Goal: Check status: Check status

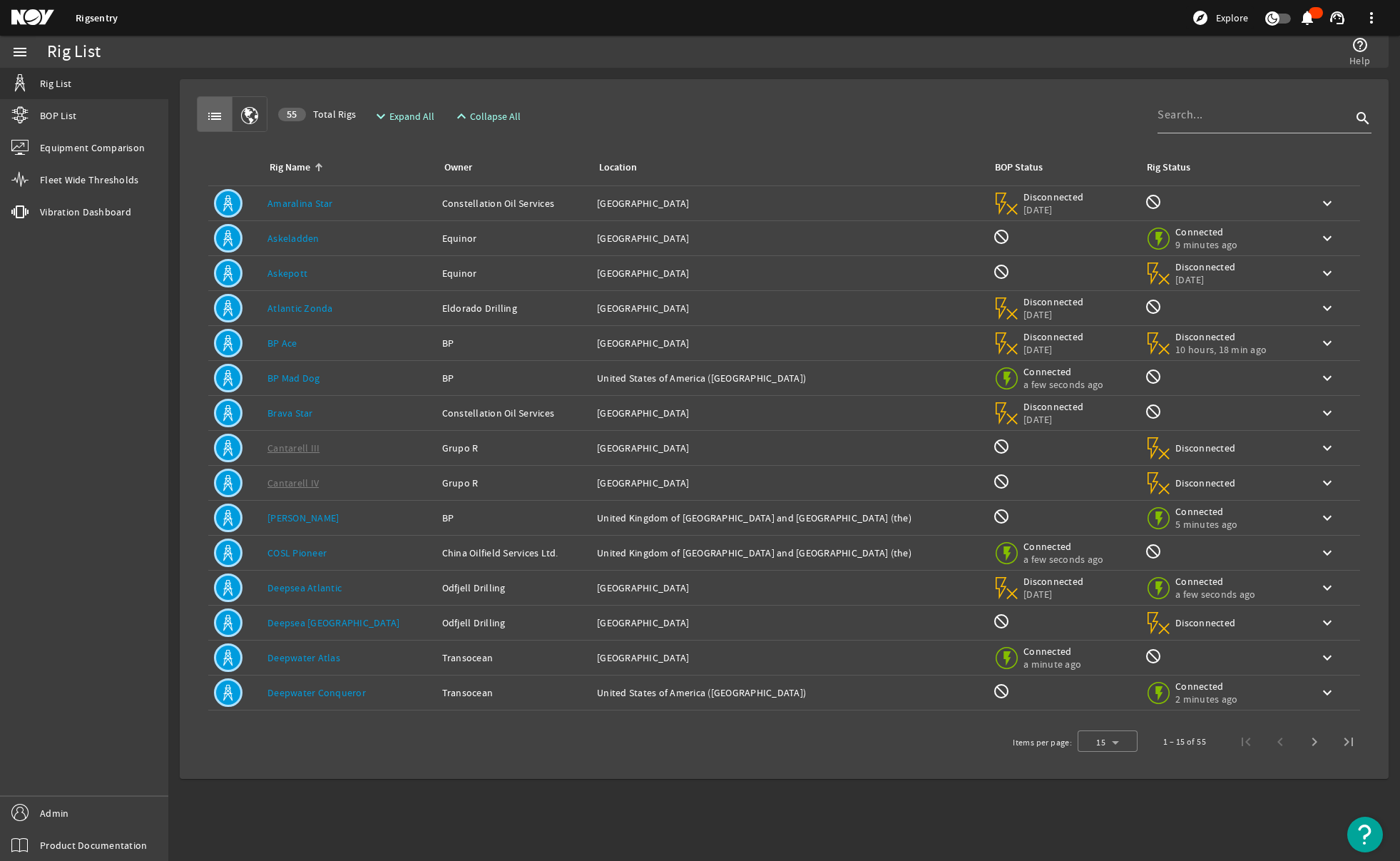
click at [76, 451] on div "menu Rig List BOP List Equipment Comparison Fleet Wide Thresholds vibration Vib…" at bounding box center [84, 448] width 169 height 826
click at [104, 211] on span "Vibration Dashboard" at bounding box center [85, 212] width 91 height 14
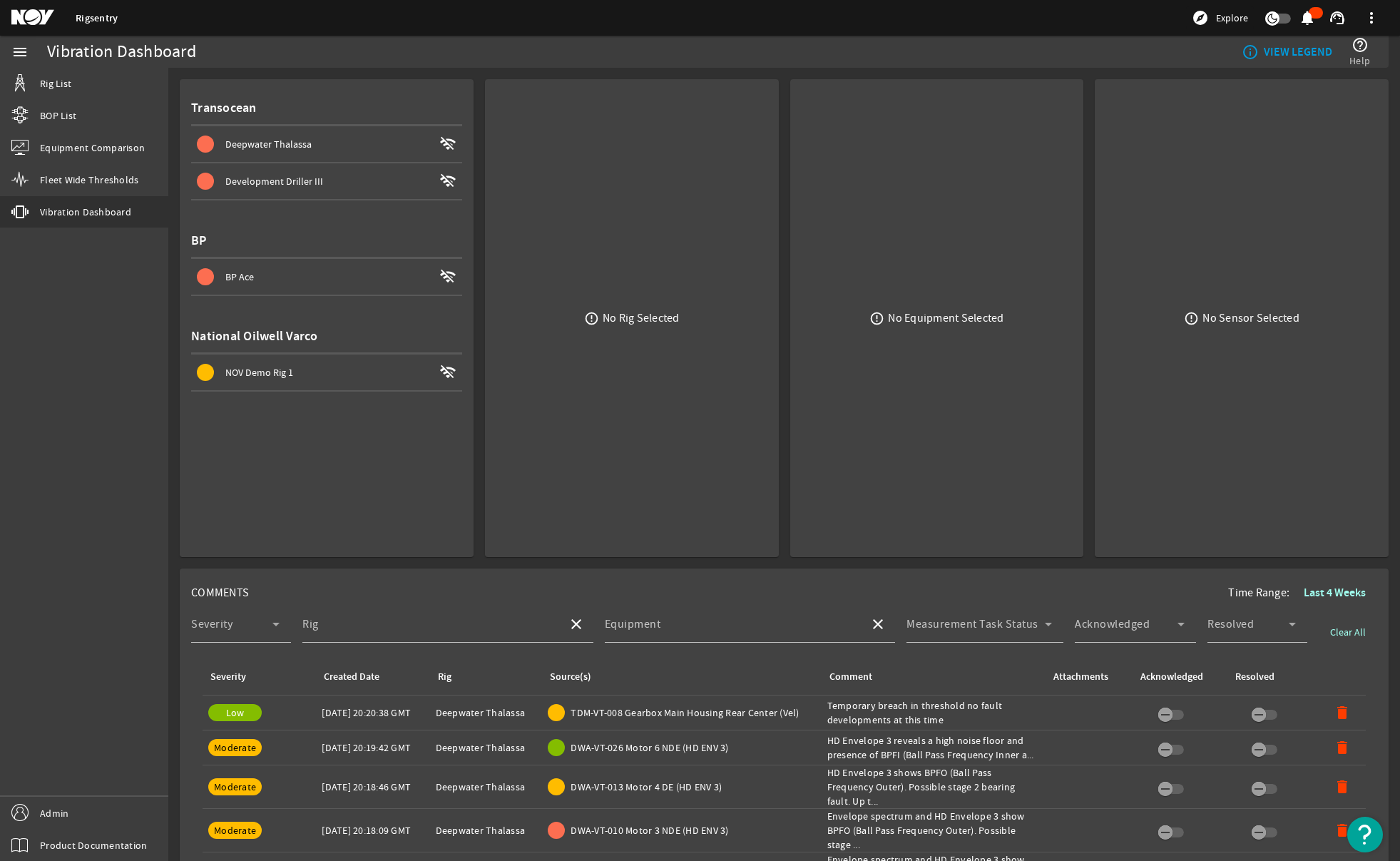
click at [298, 180] on span "Development Driller III" at bounding box center [275, 181] width 98 height 13
click at [588, 152] on button "Crown Block Cluster Aux wifi_off" at bounding box center [617, 144] width 243 height 36
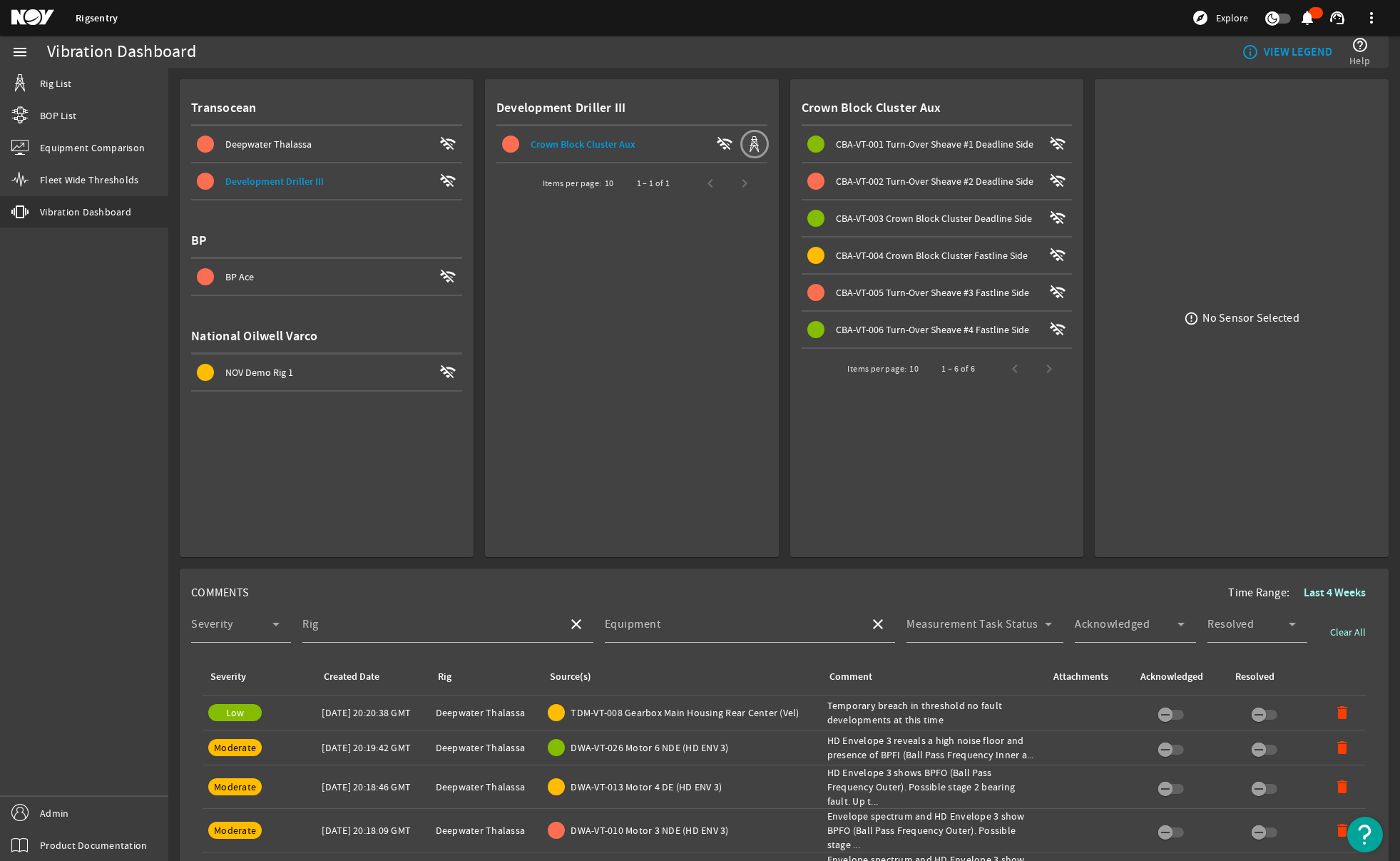
click at [911, 185] on span "CBA-VT-002 Turn-Over Sheave #2 Deadline Side" at bounding box center [935, 181] width 198 height 13
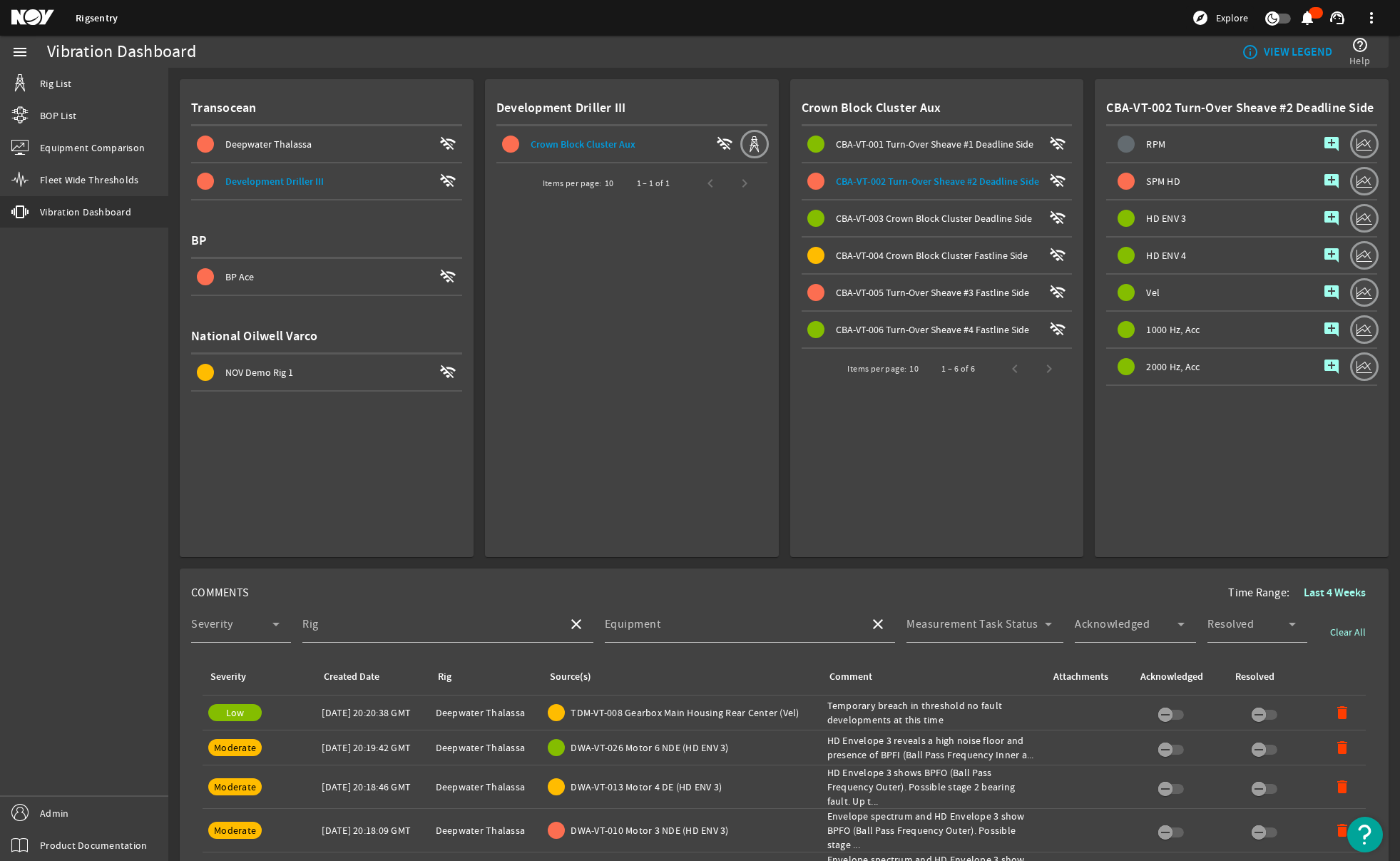
click at [1104, 176] on span "SPM HD" at bounding box center [1163, 181] width 34 height 10
click at [279, 186] on span "Development Driller III" at bounding box center [275, 182] width 99 height 14
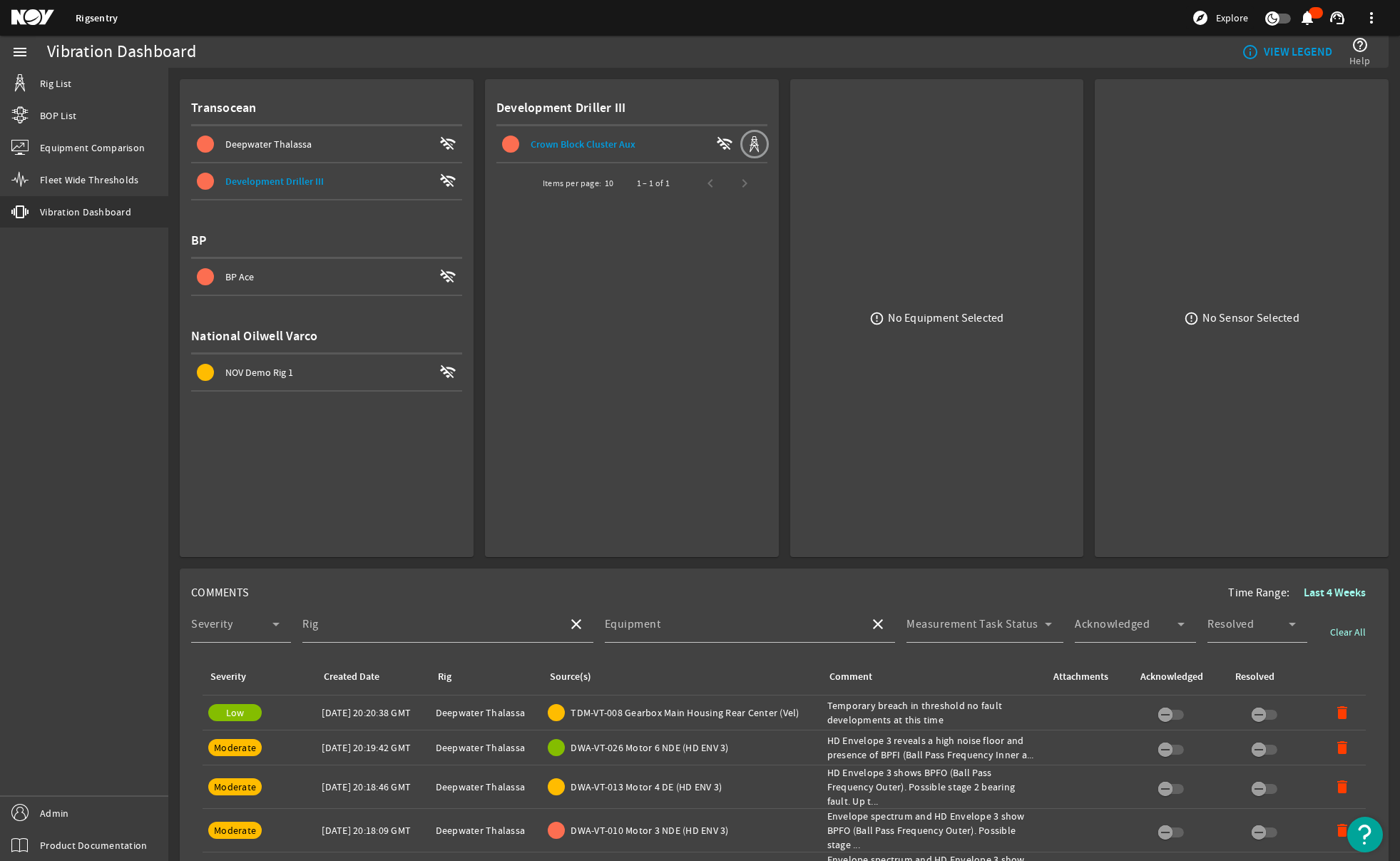
click at [585, 127] on span at bounding box center [617, 144] width 243 height 34
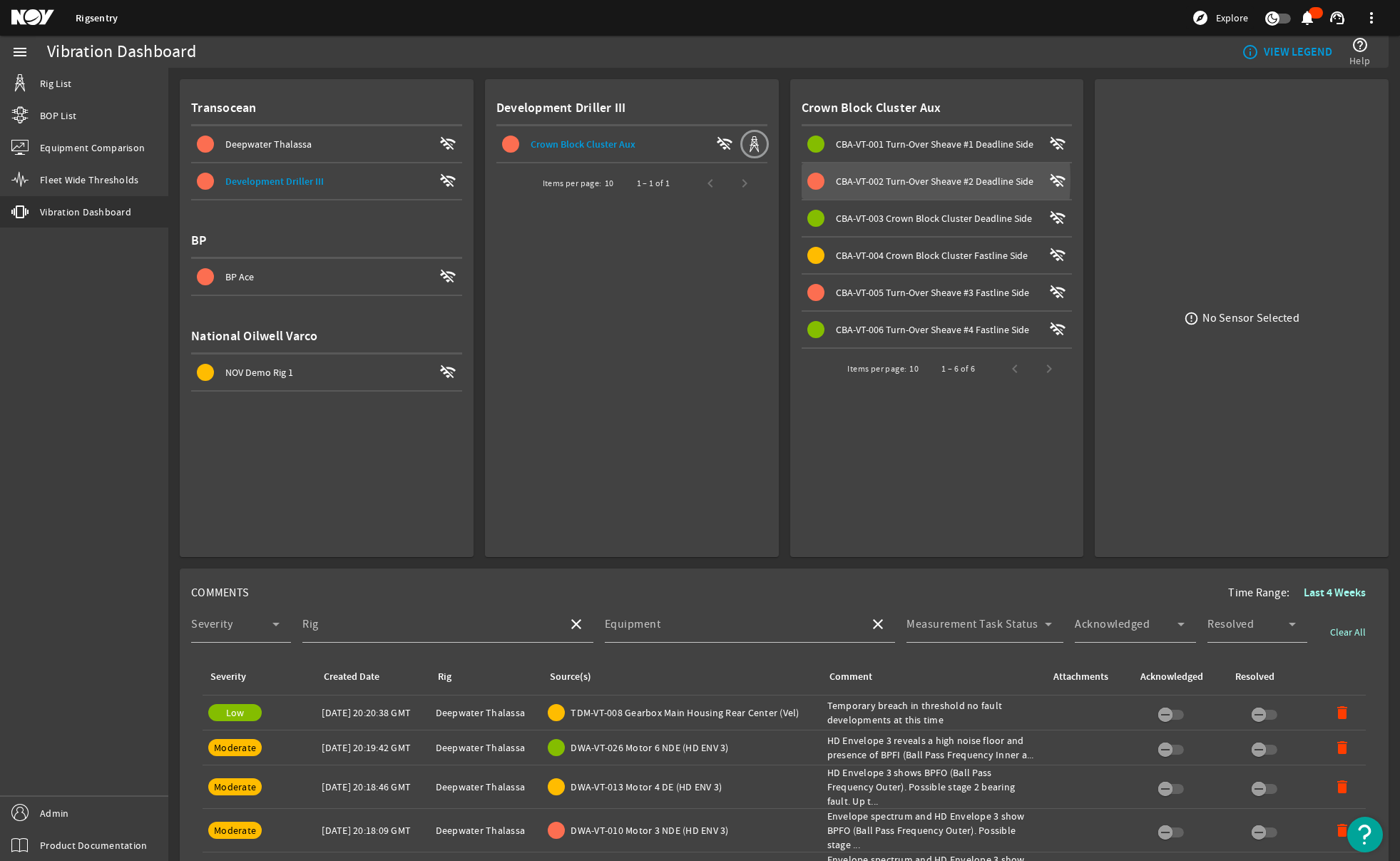
click at [860, 179] on span "CBA-VT-002 Turn-Over Sheave #2 Deadline Side" at bounding box center [935, 181] width 198 height 13
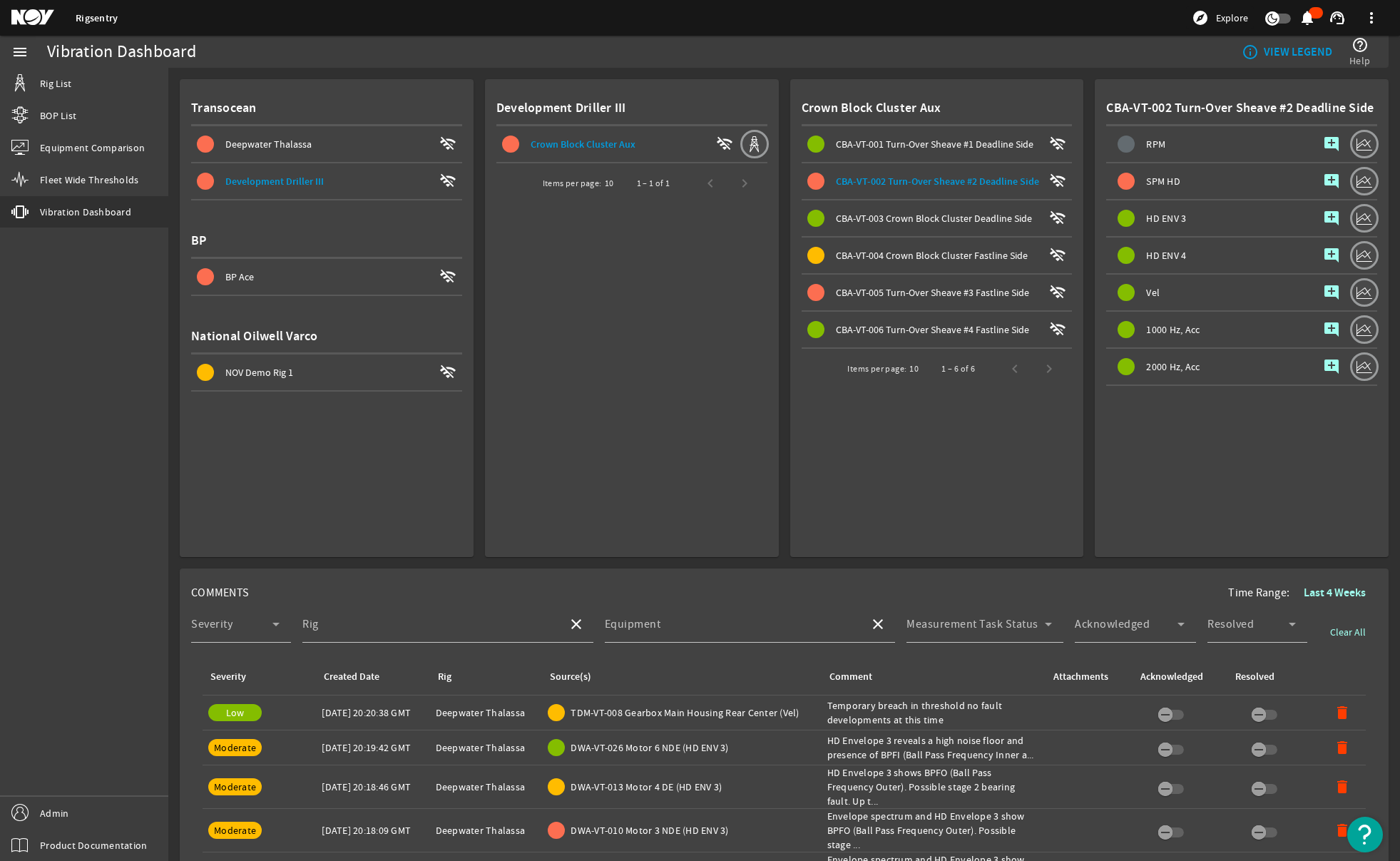
click at [880, 291] on span "CBA-VT-005 Turn-Over Sheave #3 Fastline Side" at bounding box center [933, 292] width 194 height 13
click at [1104, 177] on span "SPM HD" at bounding box center [1163, 181] width 34 height 10
drag, startPoint x: 1190, startPoint y: 181, endPoint x: 1123, endPoint y: 177, distance: 67.1
click at [1104, 177] on div "SPM HD" at bounding box center [1210, 182] width 209 height 36
click at [592, 398] on mat-card "Development Driller III Crown Block Cluster Aux wifi_off Items per page: 10 1 –…" at bounding box center [632, 318] width 294 height 478
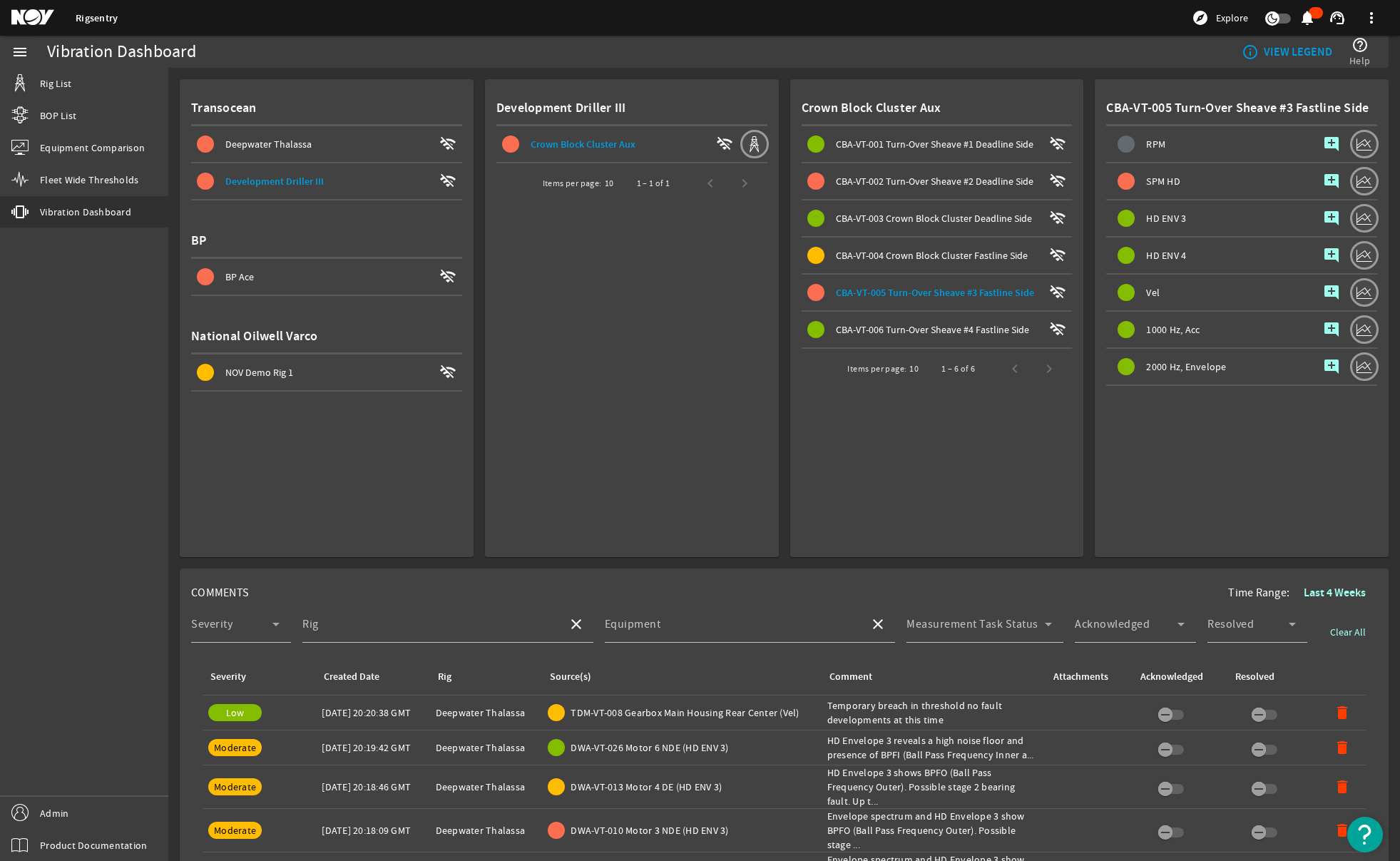
click at [283, 267] on span at bounding box center [326, 277] width 271 height 34
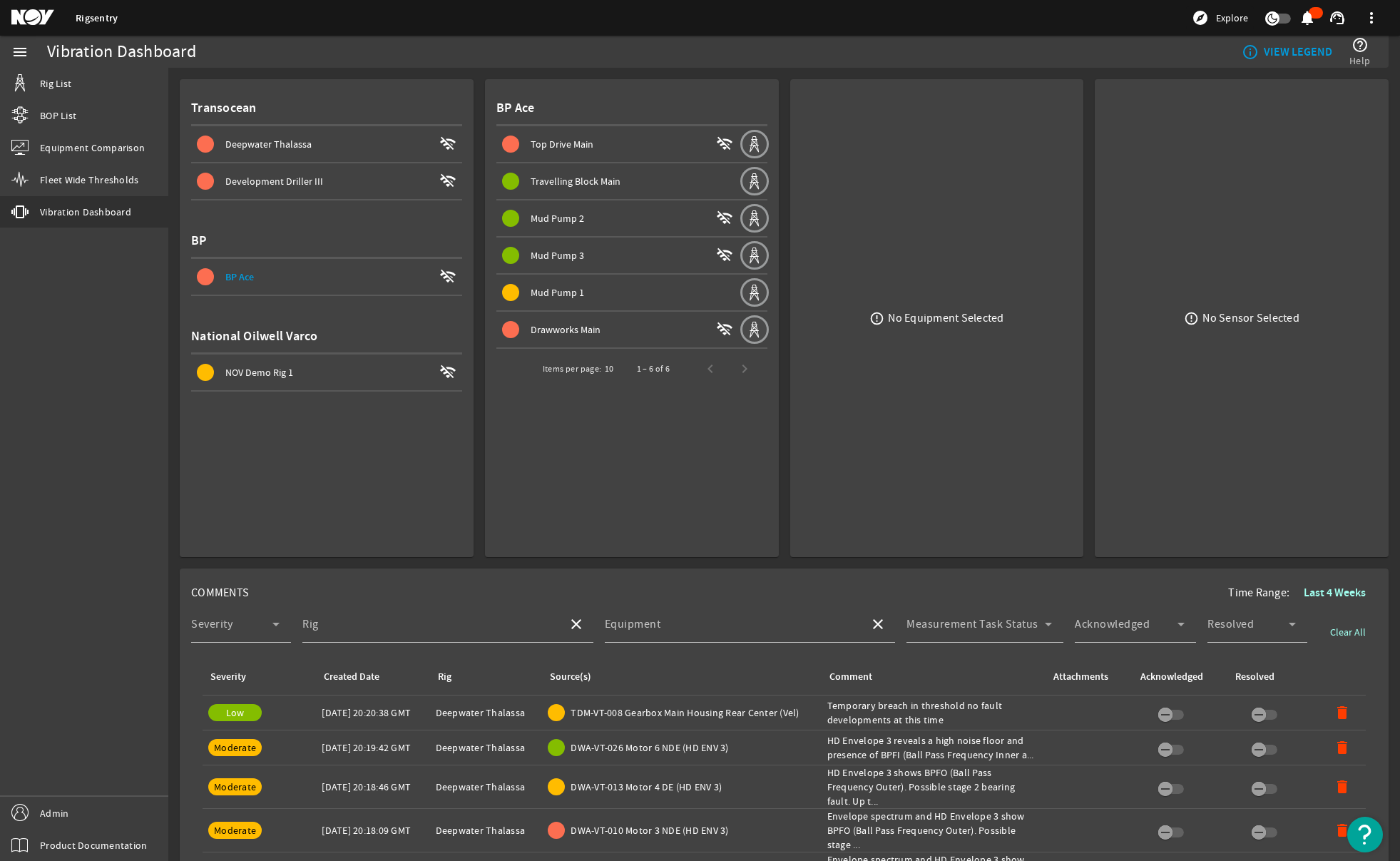
click at [575, 339] on span at bounding box center [617, 330] width 243 height 34
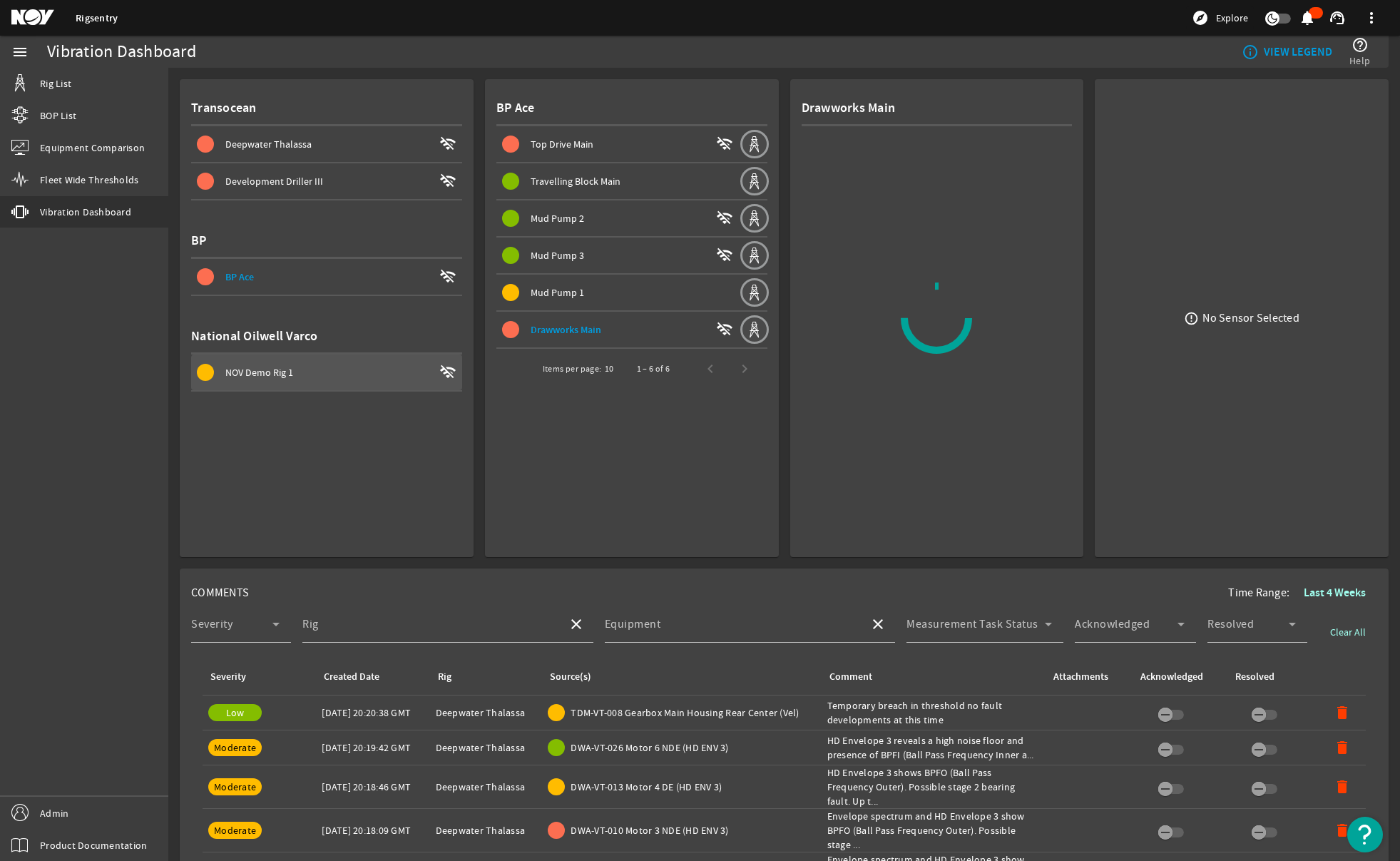
click at [330, 377] on div "NOV Demo Rig 1" at bounding box center [330, 373] width 209 height 14
